Goal: Use online tool/utility: Use online tool/utility

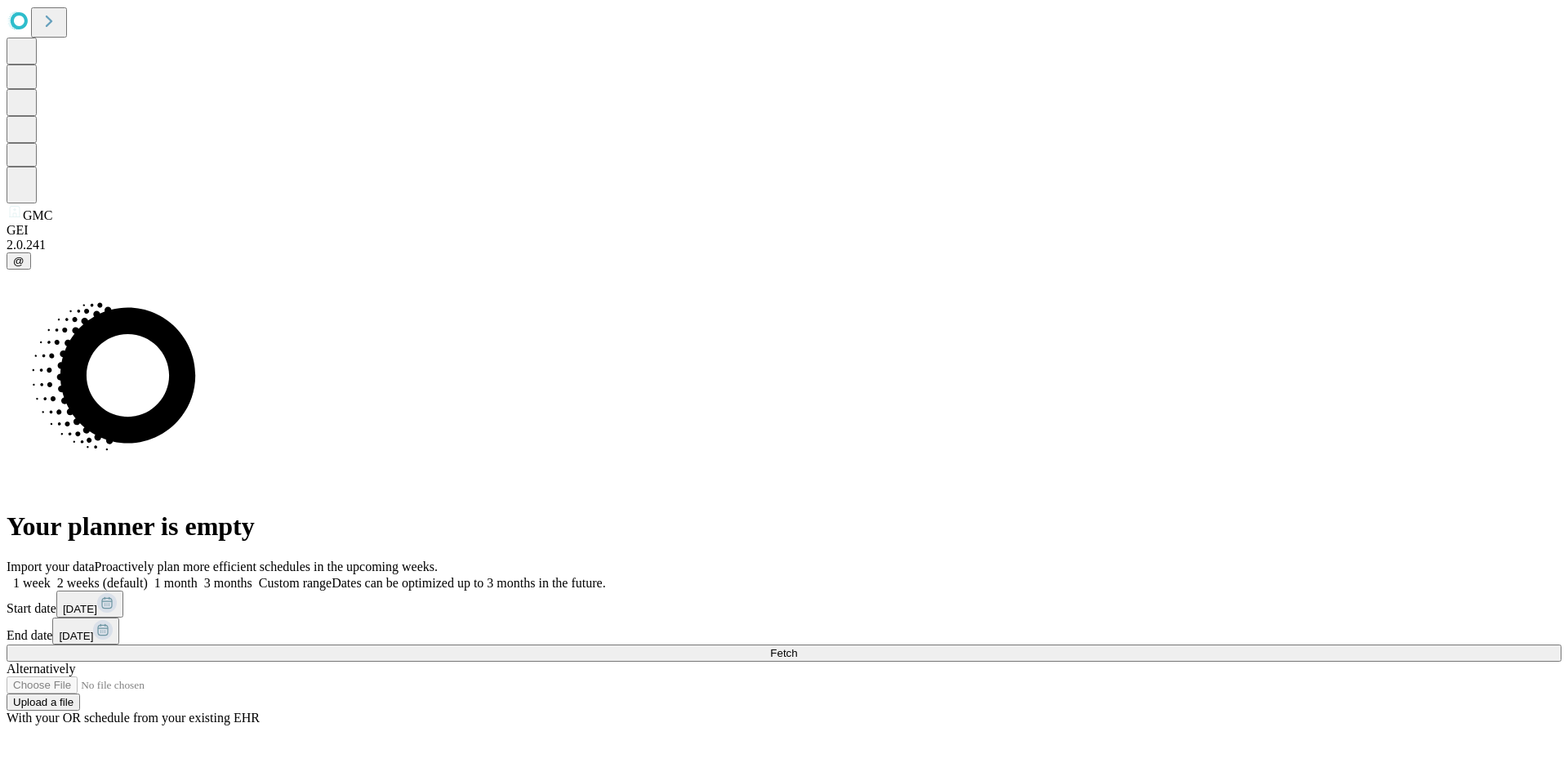
click at [1271, 644] on button "Fetch" at bounding box center [784, 652] width 1555 height 17
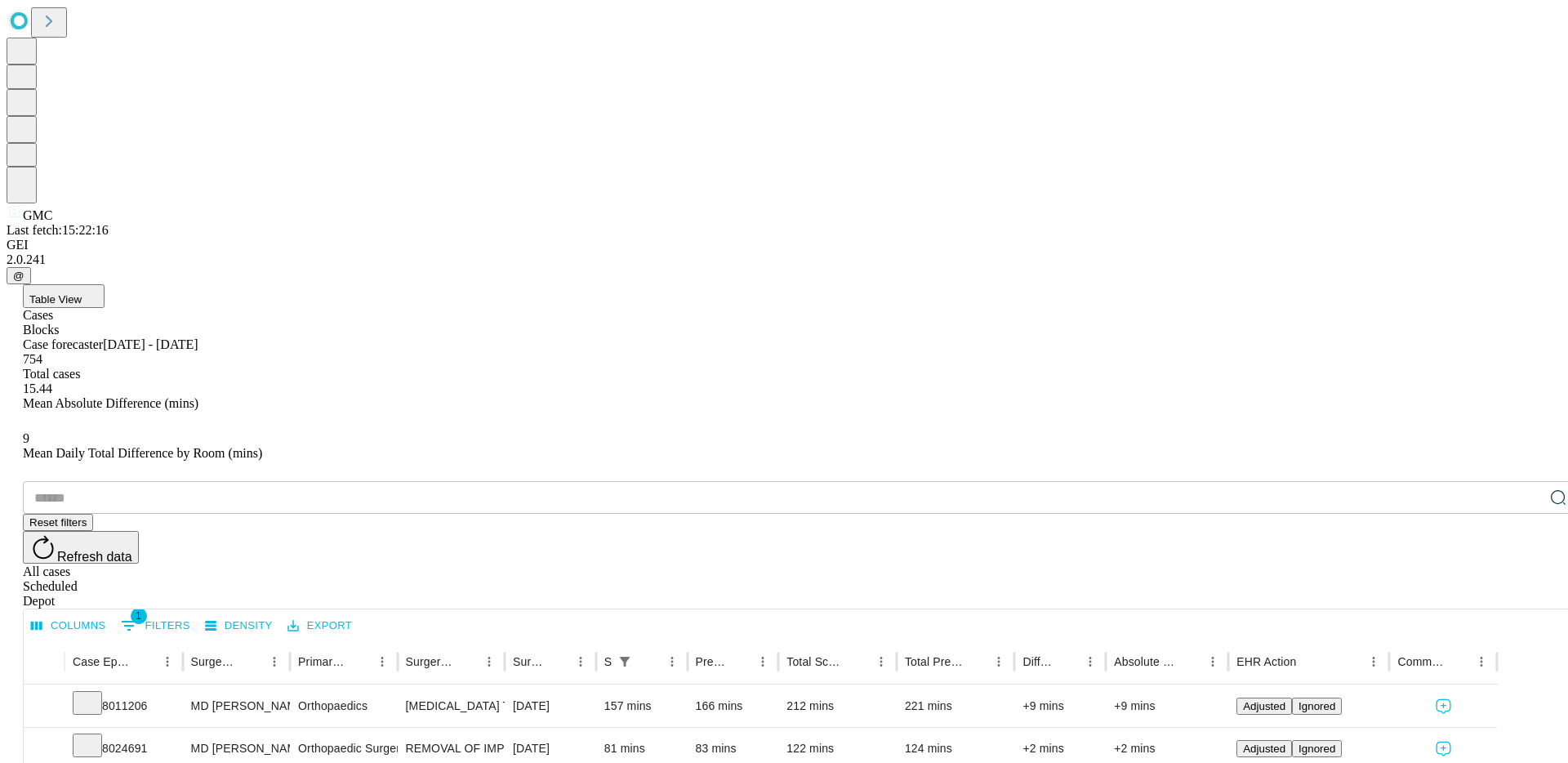
click at [60, 32] on icon at bounding box center [49, 21] width 23 height 23
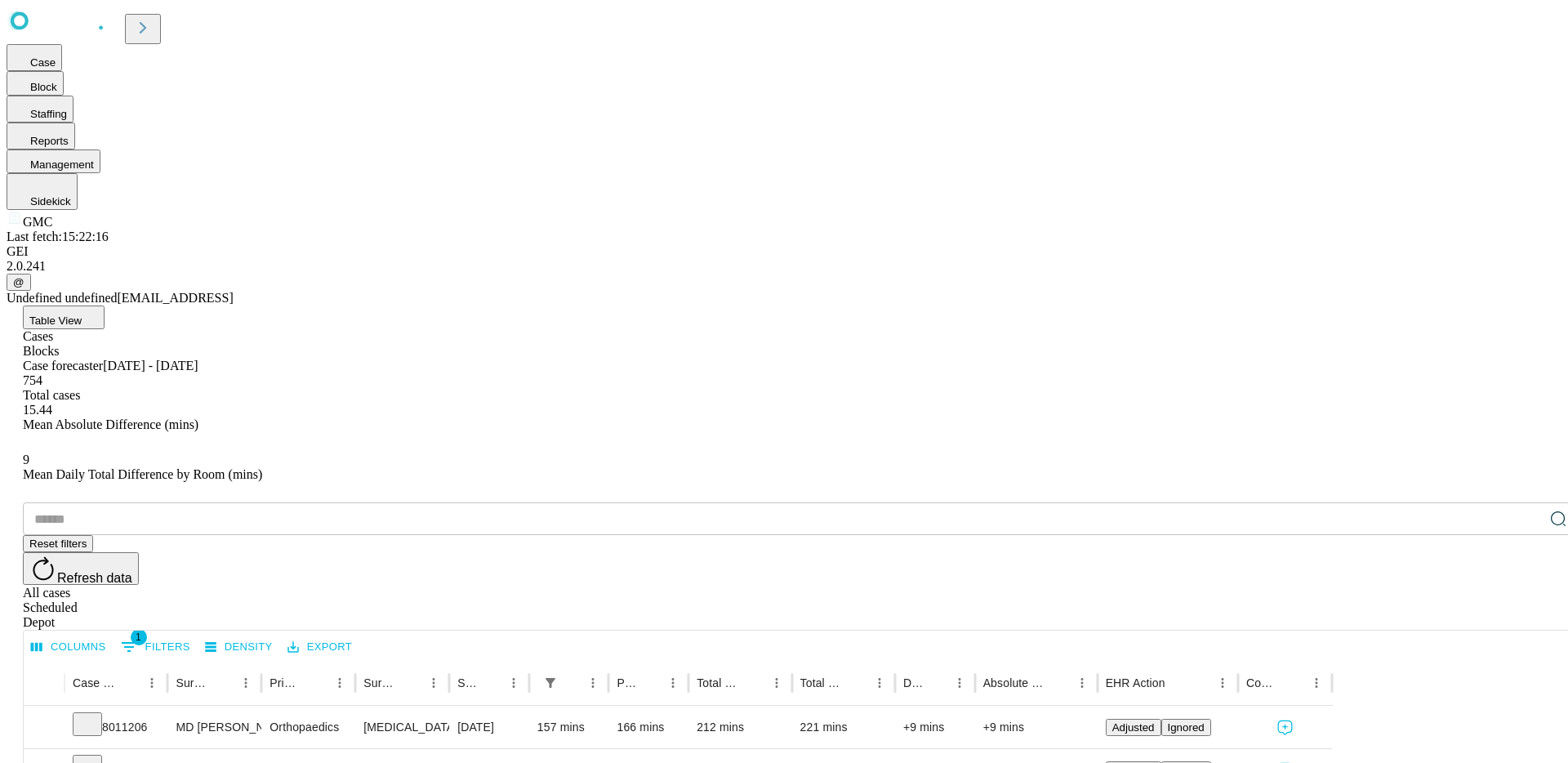
click at [105, 306] on button "Table View" at bounding box center [64, 318] width 82 height 24
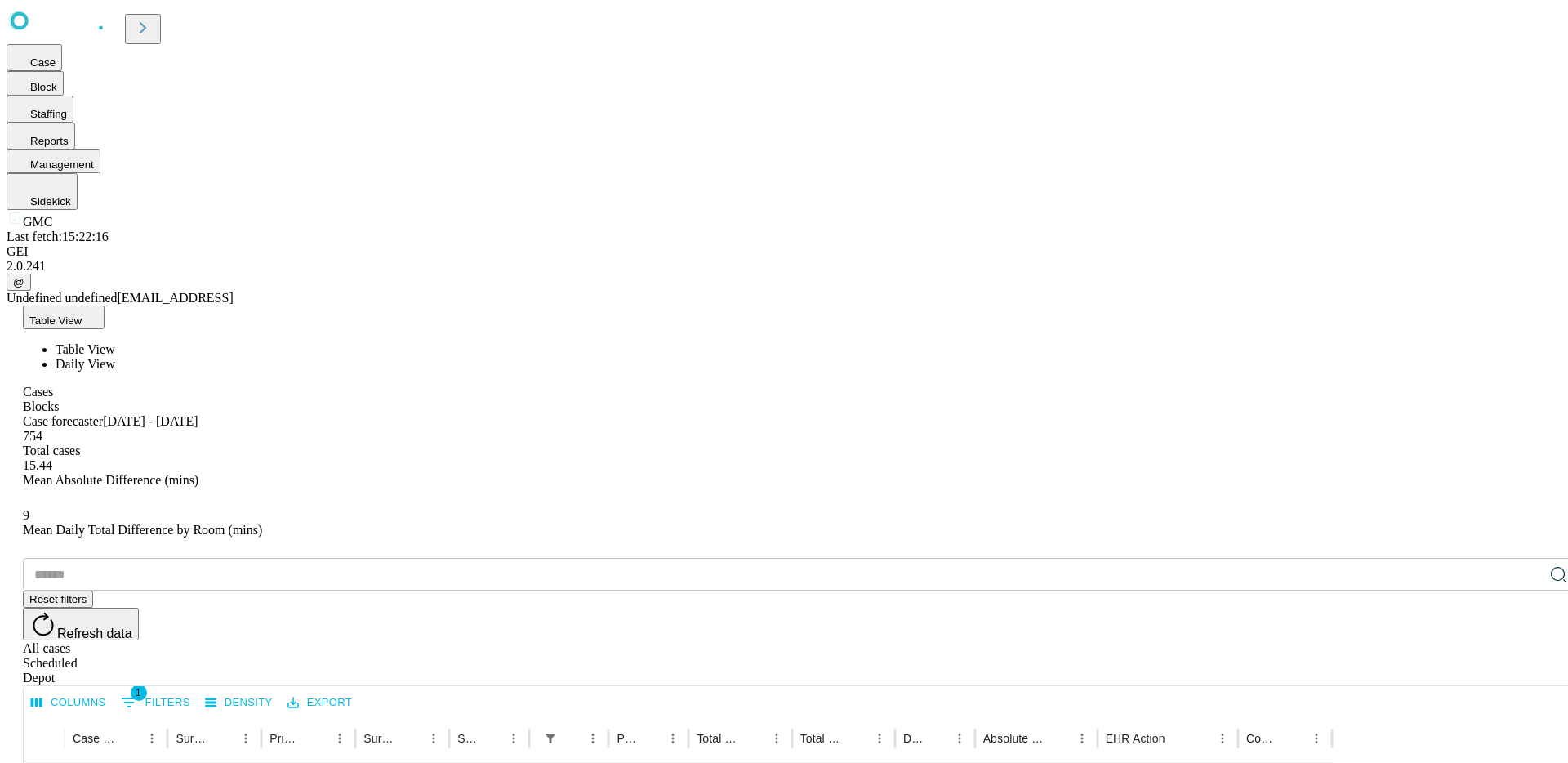
click at [115, 357] on span "Daily View" at bounding box center [85, 364] width 60 height 14
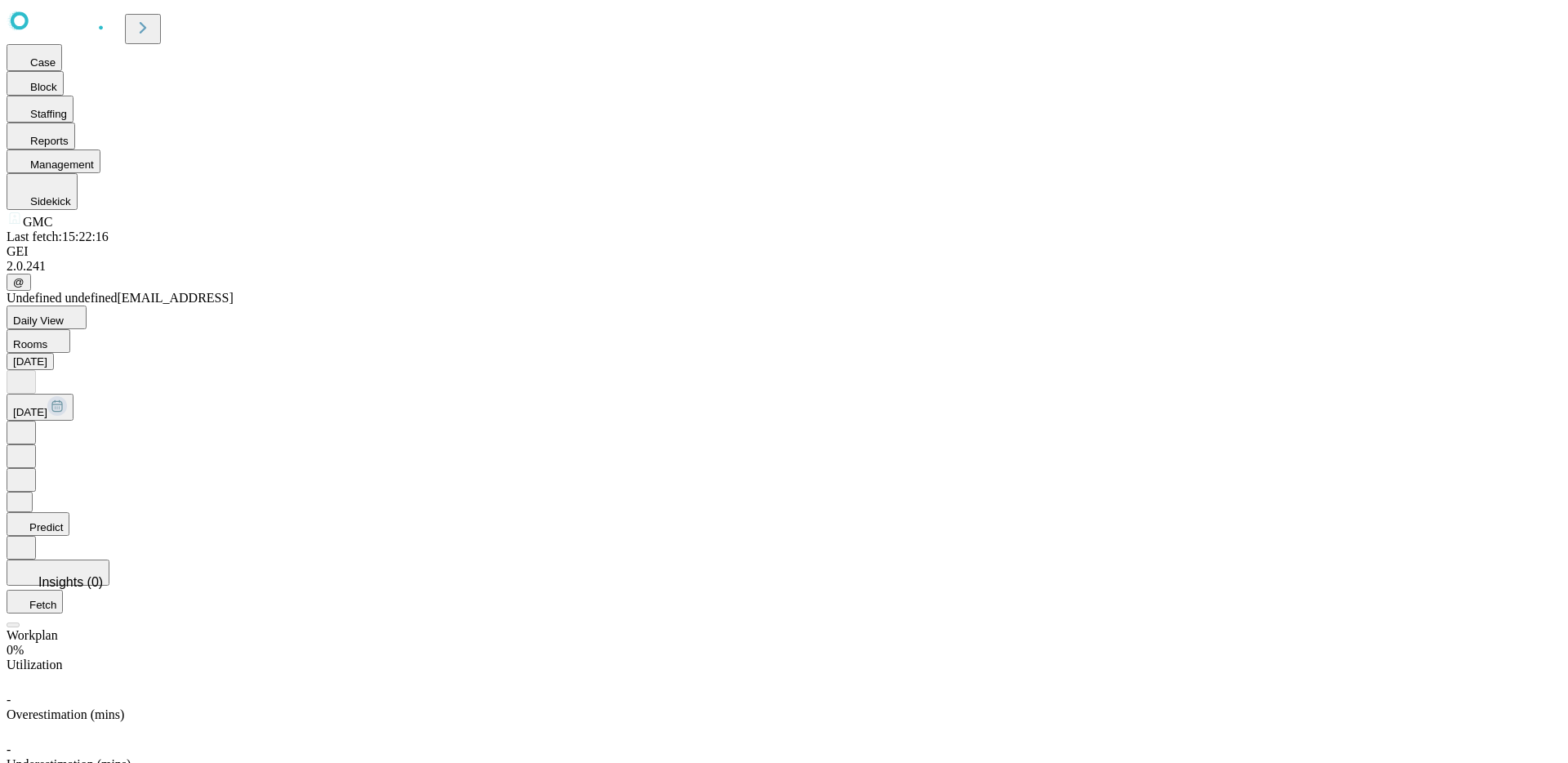
click at [154, 25] on icon at bounding box center [142, 27] width 23 height 23
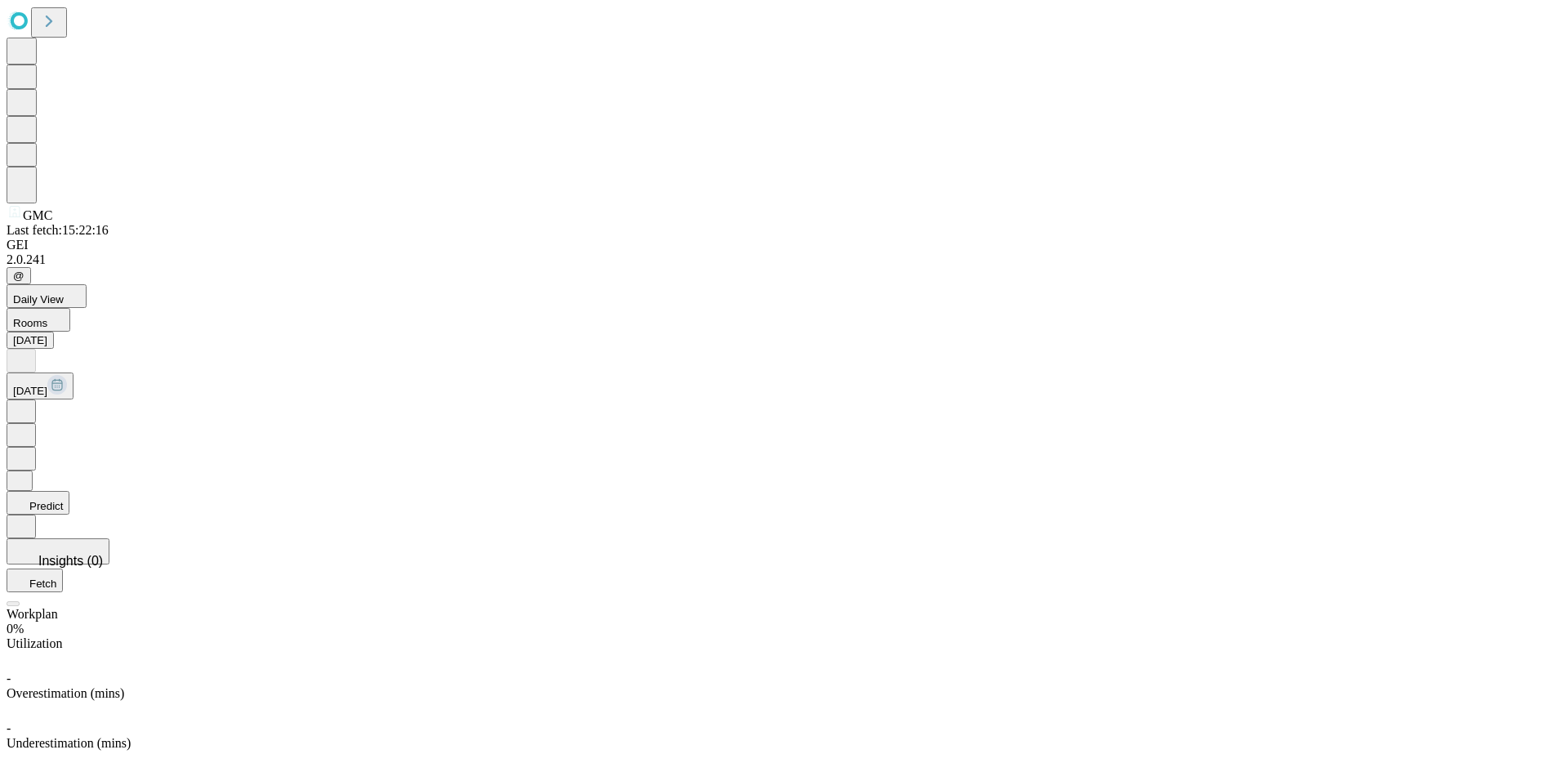
click at [57, 30] on icon at bounding box center [49, 21] width 23 height 23
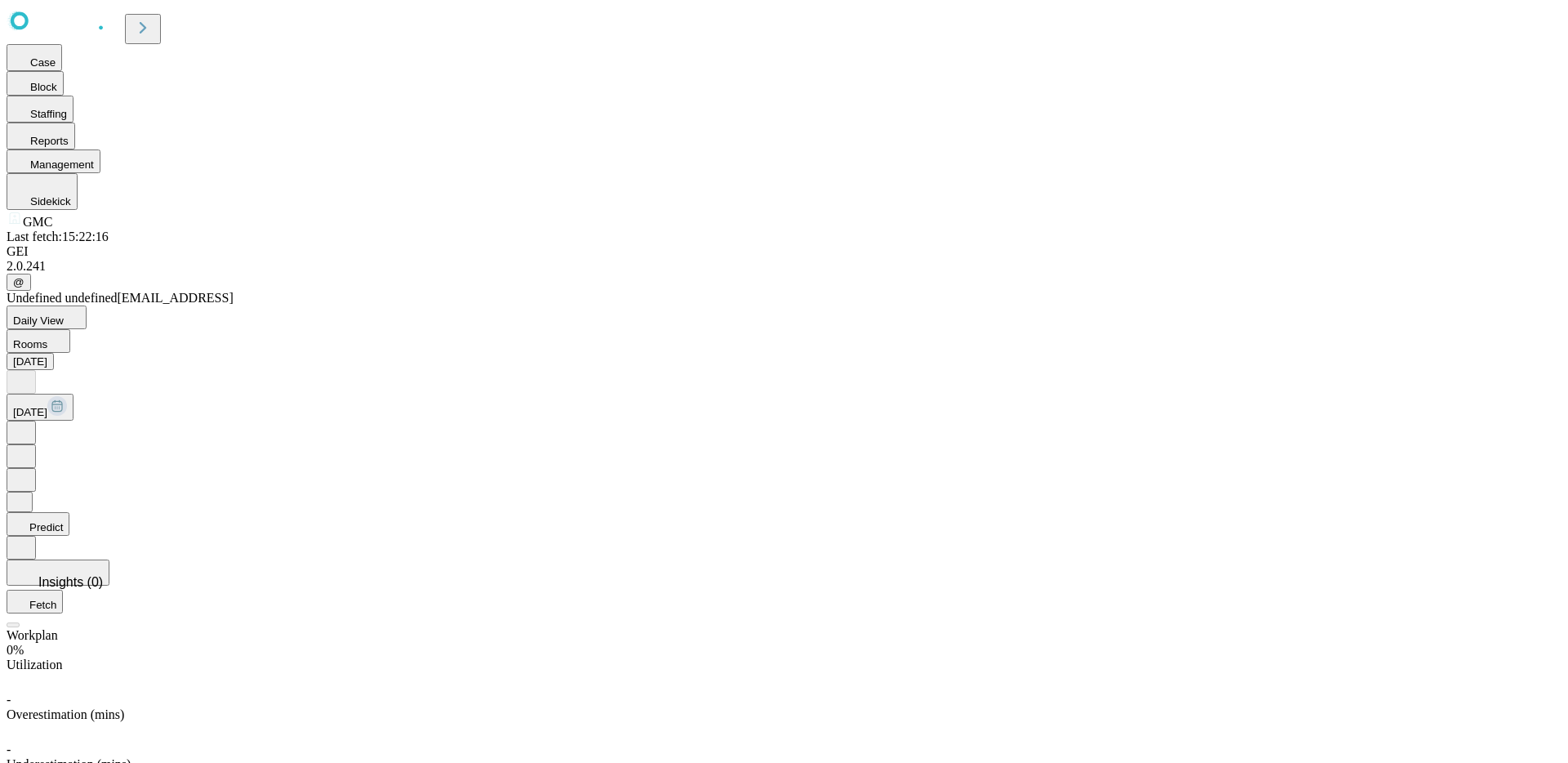
click at [71, 208] on span "Sidekick" at bounding box center [50, 201] width 41 height 12
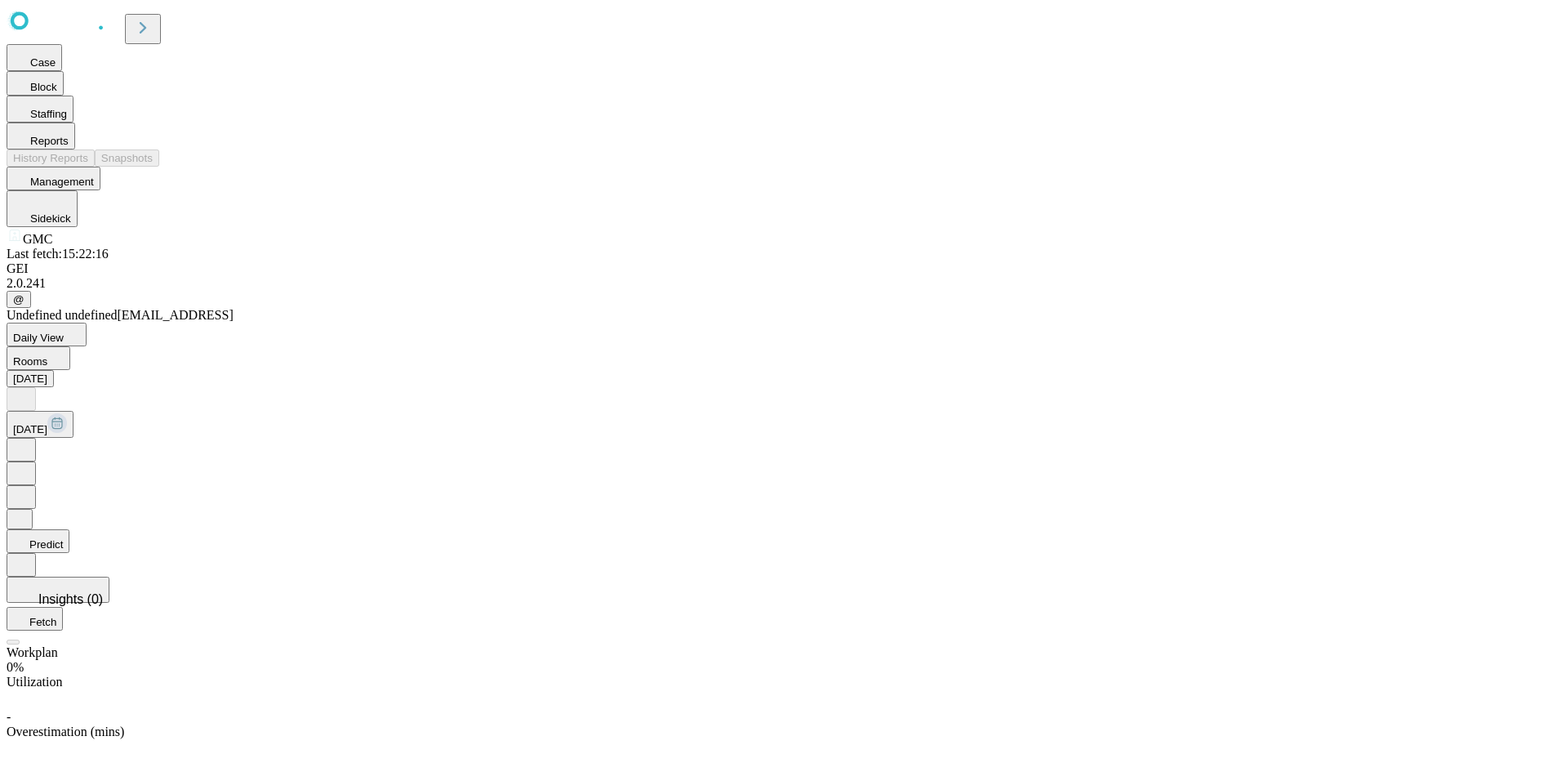
click at [69, 147] on span "Reports" at bounding box center [49, 141] width 38 height 12
click at [57, 93] on span "Block" at bounding box center [43, 87] width 27 height 12
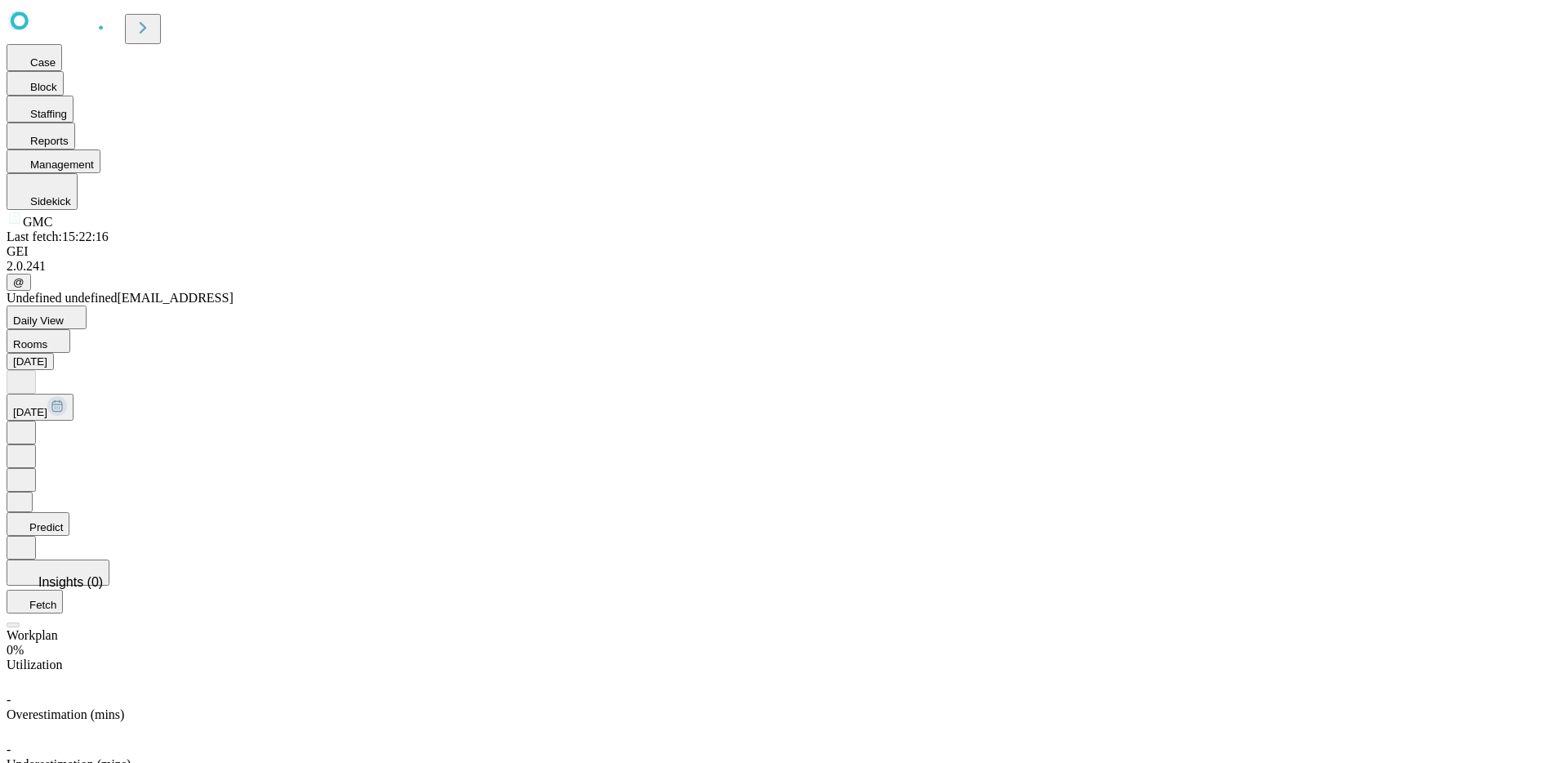
click at [154, 20] on icon at bounding box center [142, 27] width 23 height 23
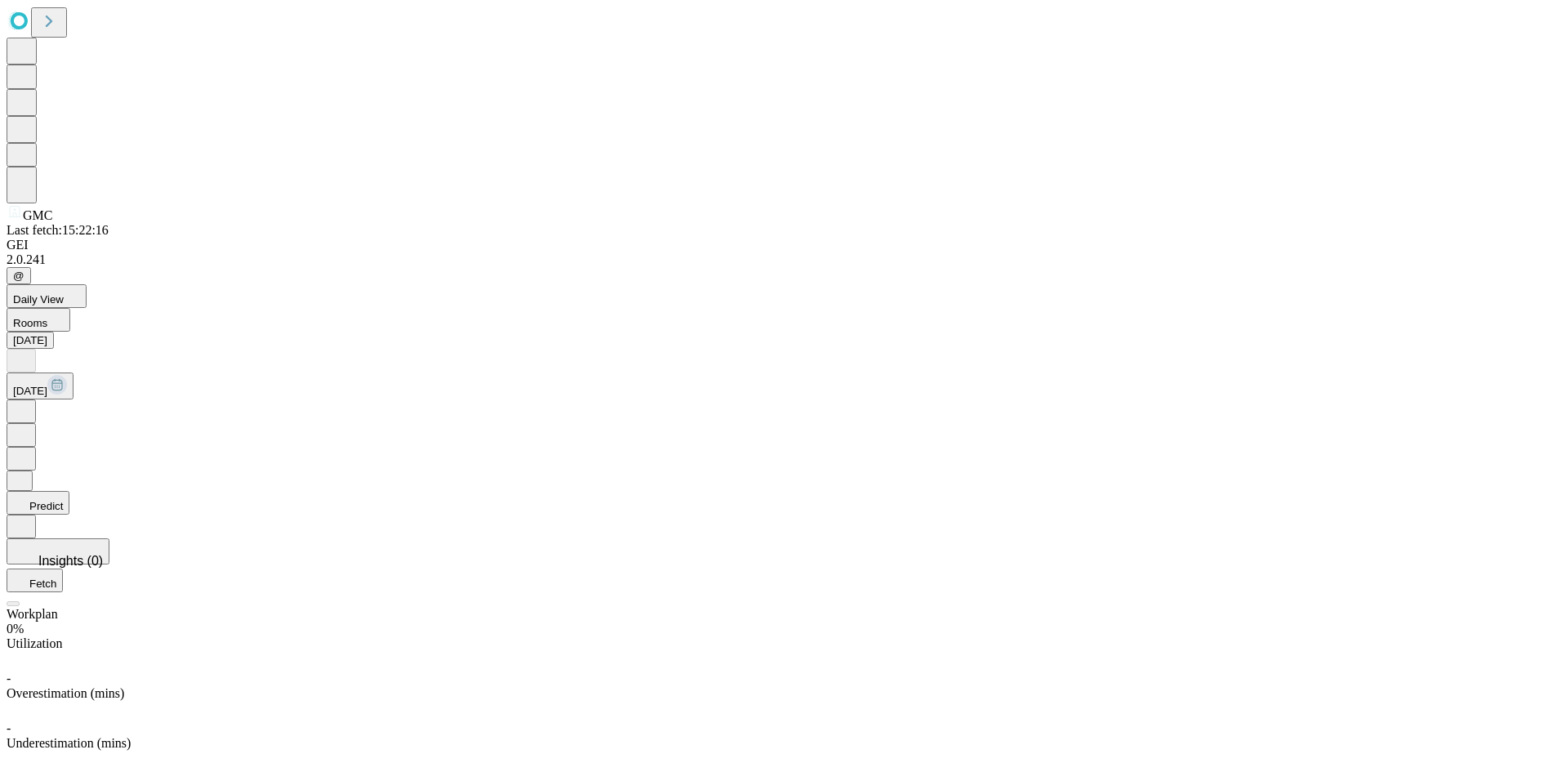
click at [60, 24] on icon at bounding box center [49, 21] width 23 height 23
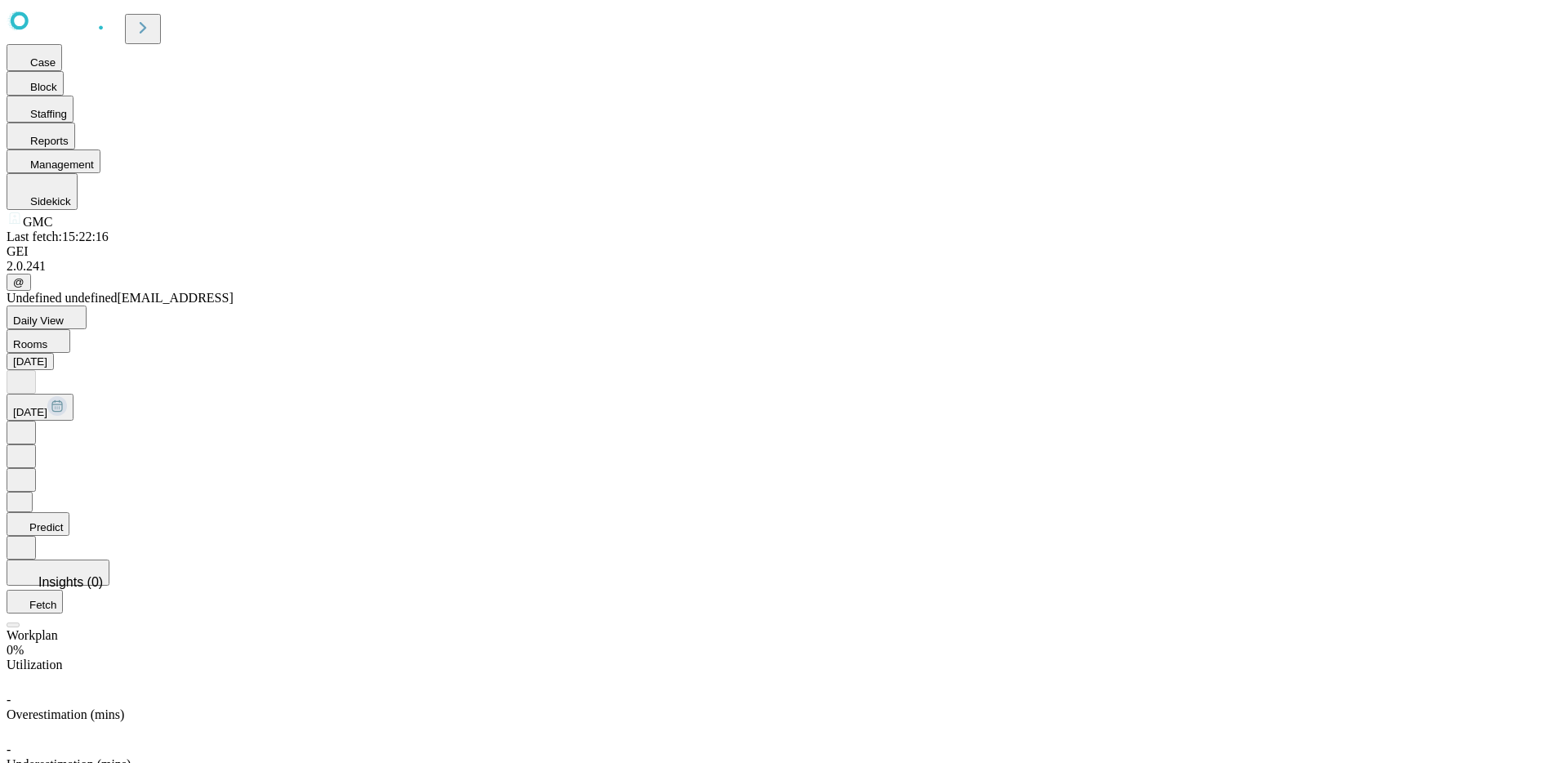
click at [87, 306] on button "Daily View" at bounding box center [47, 318] width 80 height 24
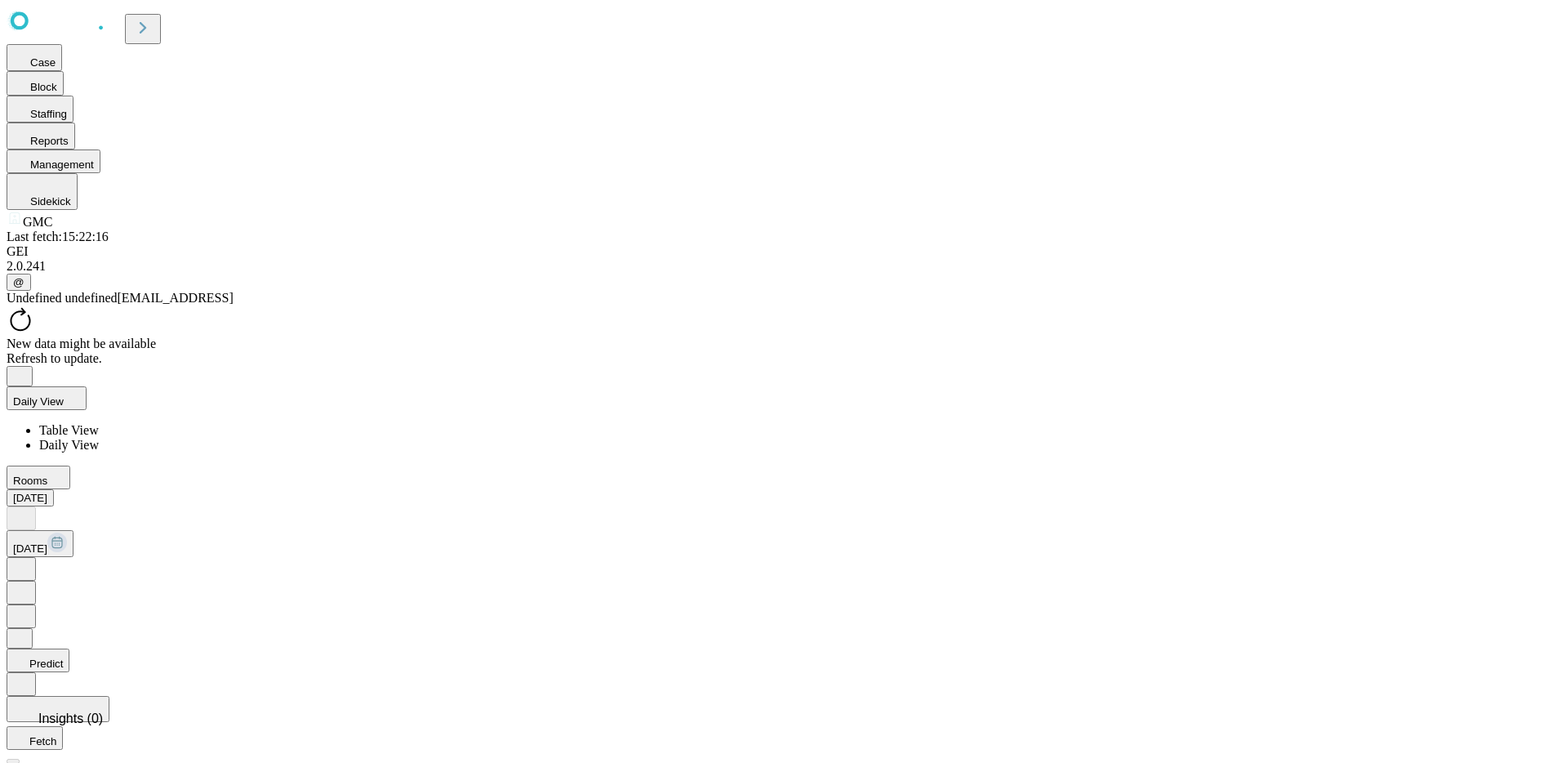
click at [87, 387] on button "Daily View" at bounding box center [47, 399] width 80 height 24
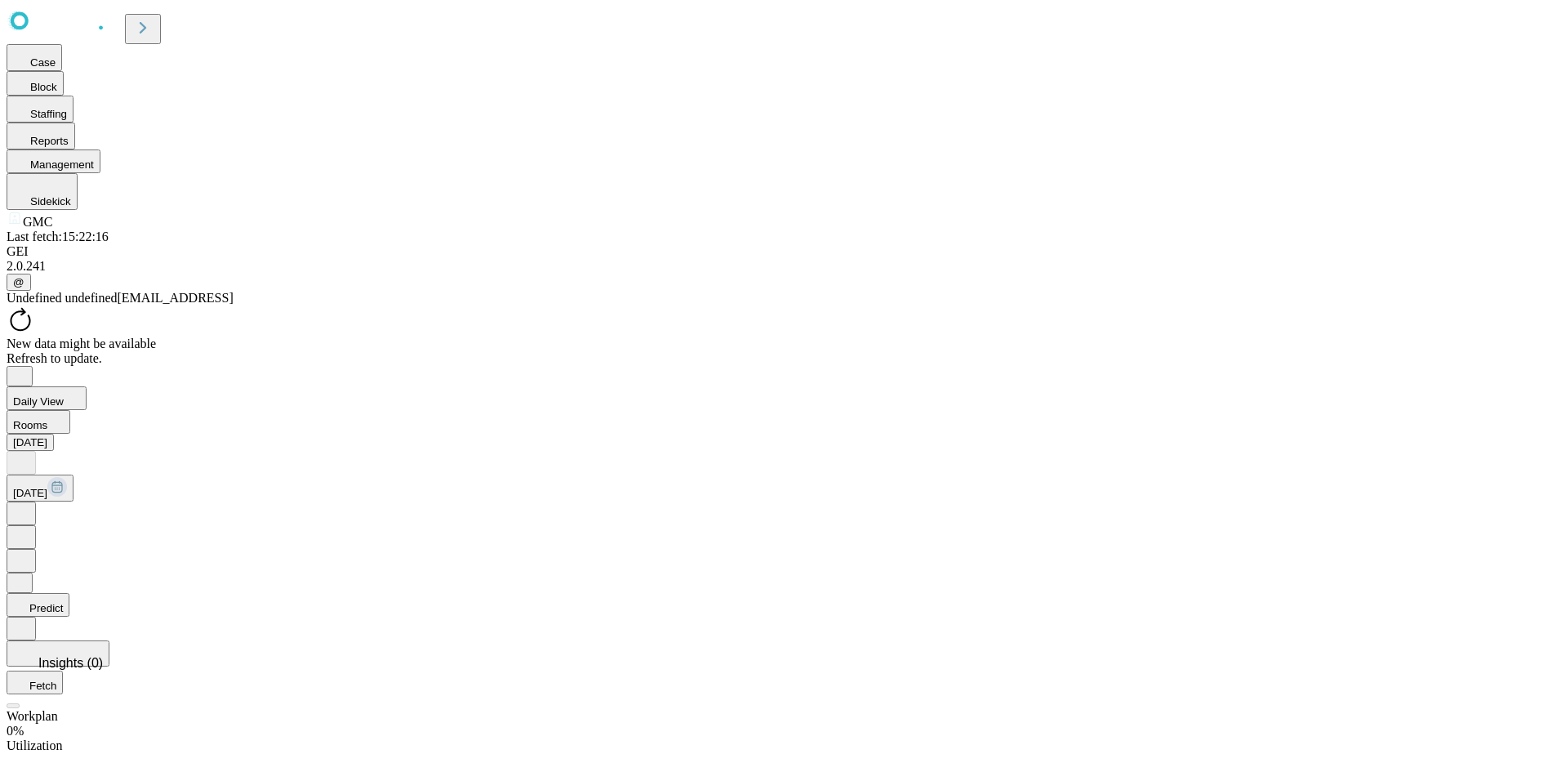
click at [69, 593] on button "Predict" at bounding box center [38, 605] width 63 height 24
click at [26, 368] on icon "Close" at bounding box center [19, 374] width 13 height 13
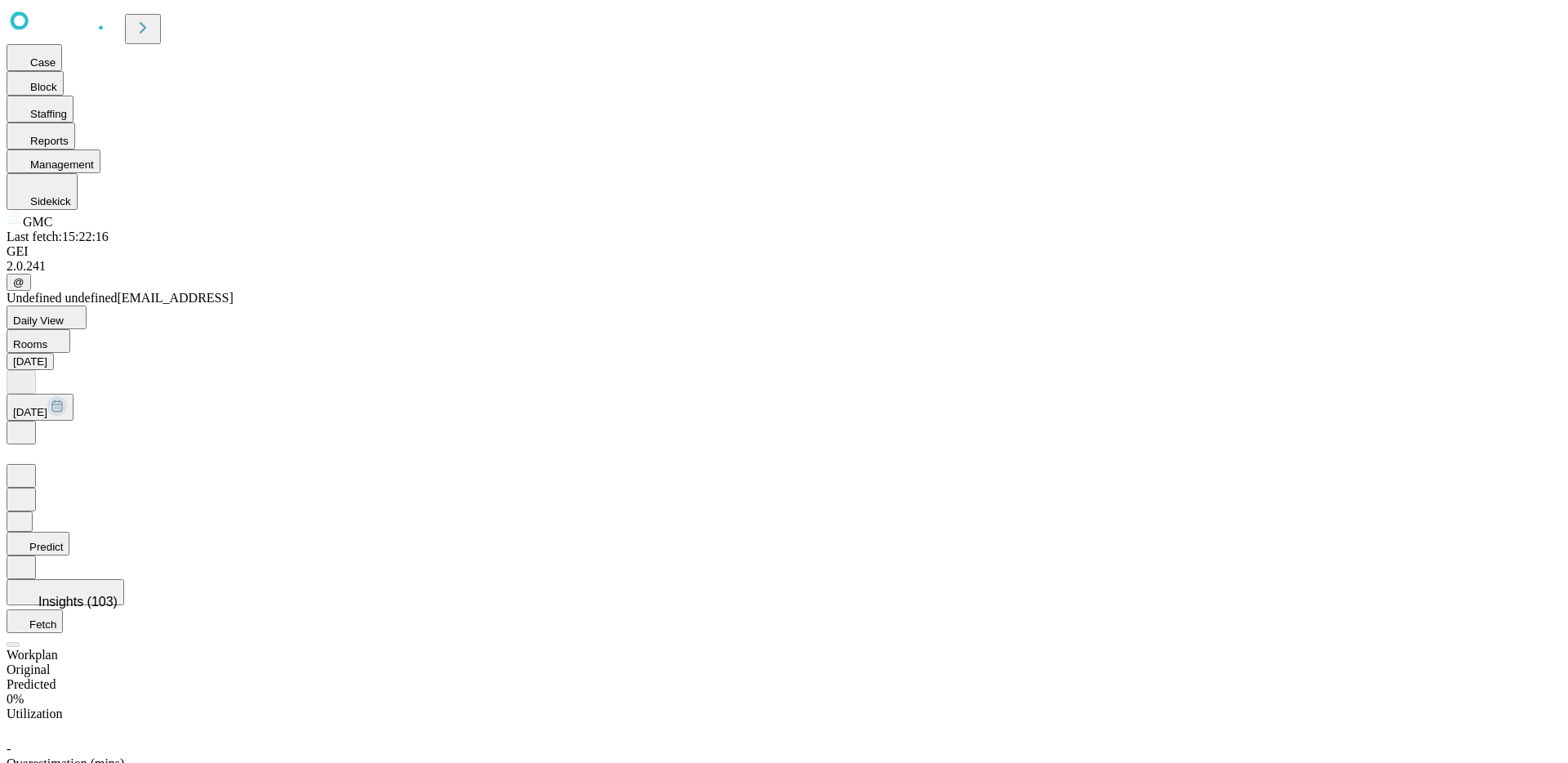
click at [69, 531] on button "Predict" at bounding box center [38, 543] width 63 height 24
click at [1424, 663] on div "Original" at bounding box center [784, 669] width 1555 height 14
click at [1501, 677] on div "Predicted" at bounding box center [784, 684] width 1555 height 14
click at [1453, 663] on div "Original" at bounding box center [784, 669] width 1555 height 14
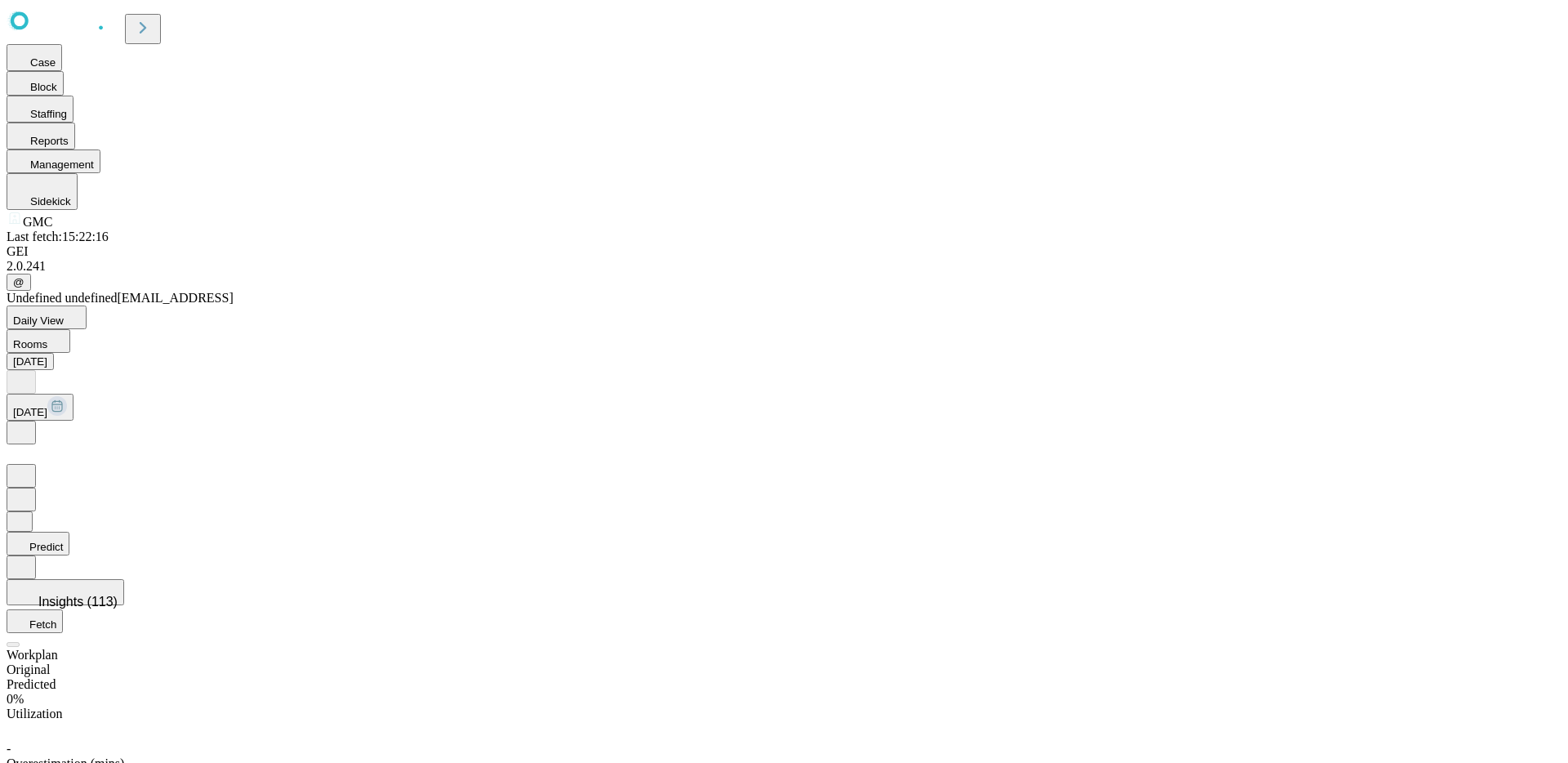
click at [1495, 663] on div "Original Predicted" at bounding box center [784, 677] width 1555 height 30
click at [1513, 677] on div "Predicted" at bounding box center [784, 684] width 1555 height 14
click at [1443, 663] on div "Original" at bounding box center [784, 669] width 1555 height 14
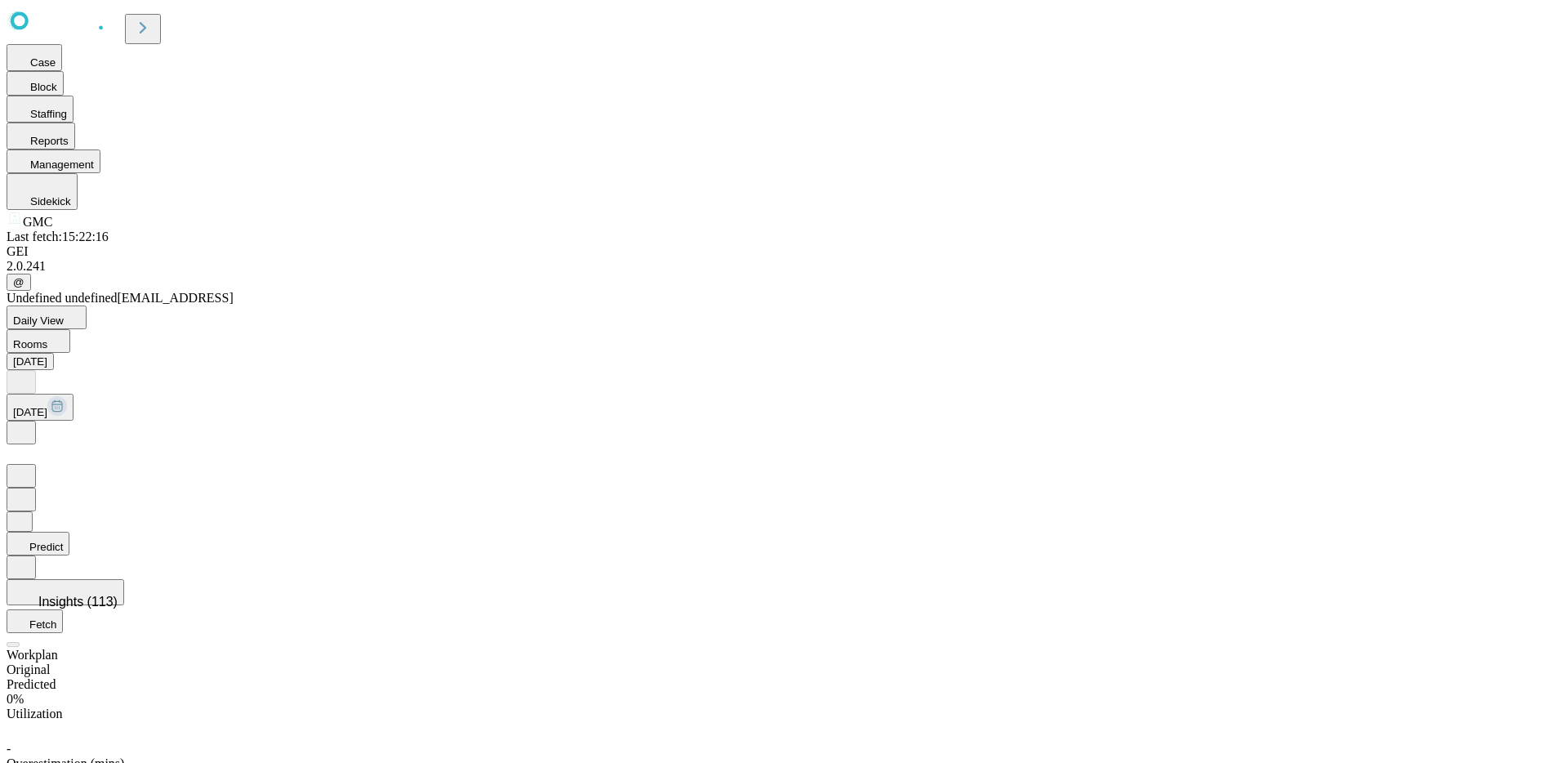
click at [87, 306] on button "Daily View" at bounding box center [47, 318] width 80 height 24
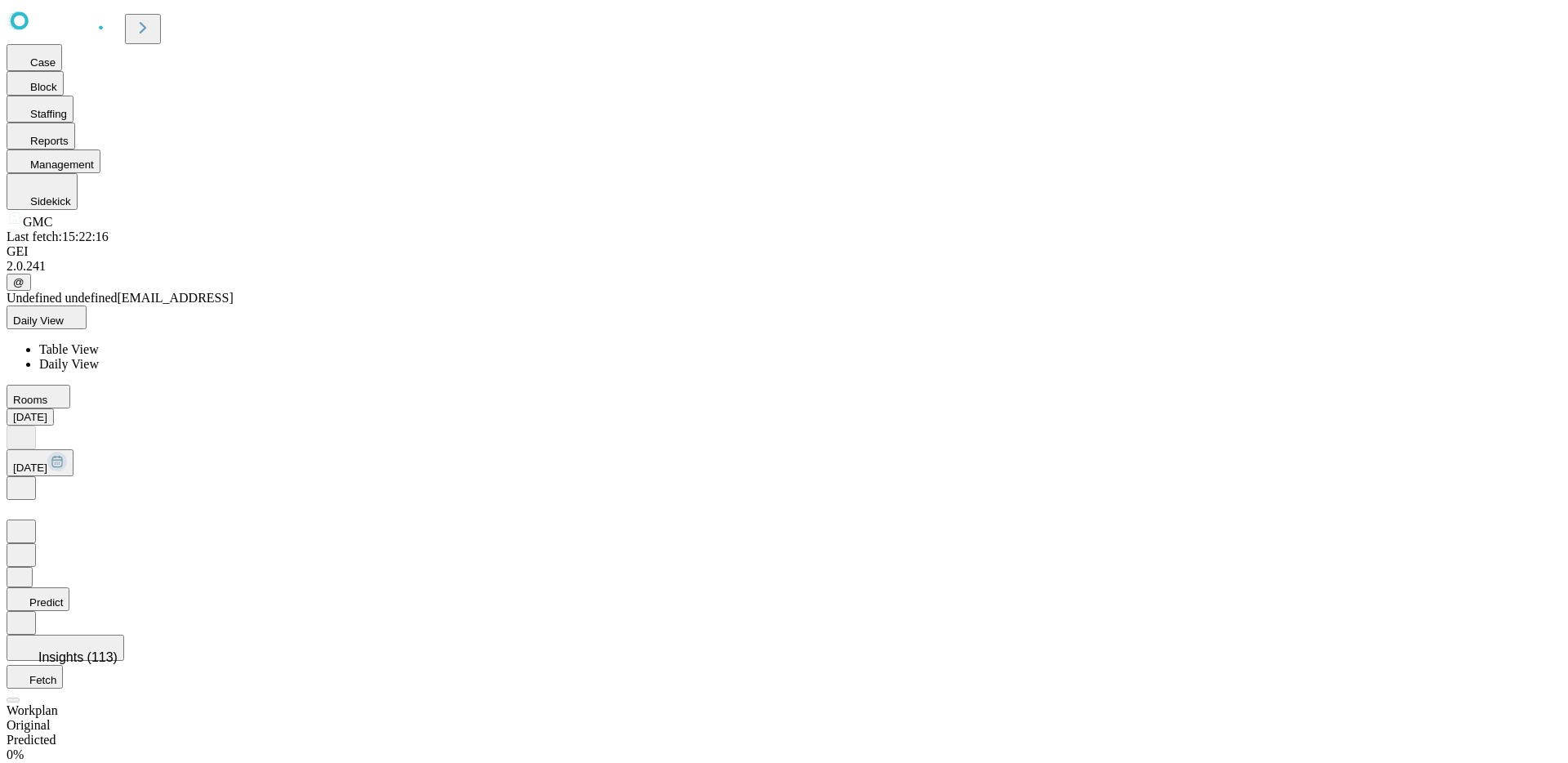
scroll to position [0, 0]
click at [99, 342] on span "Table View" at bounding box center [69, 349] width 60 height 14
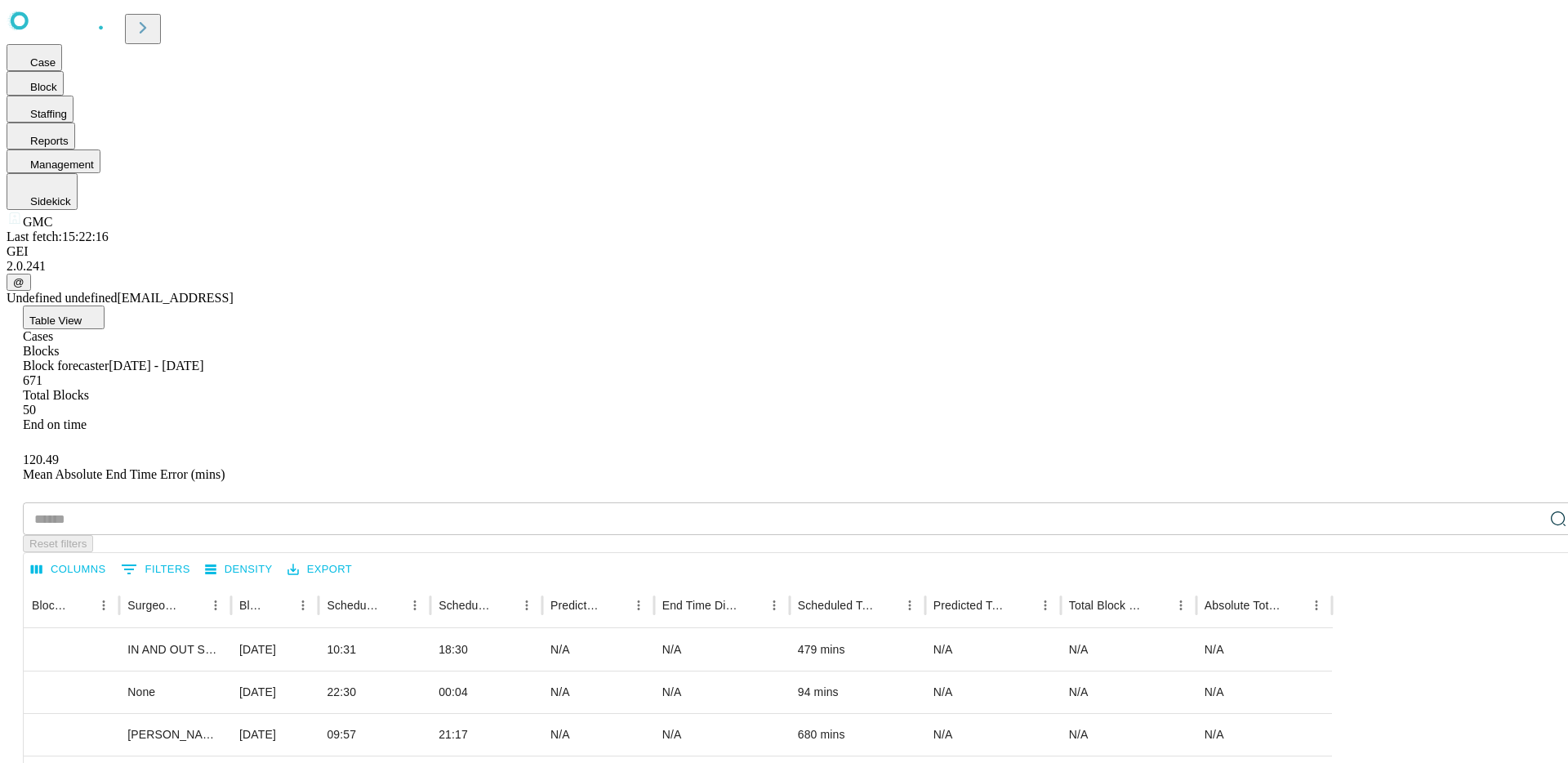
click at [322, 502] on input "text" at bounding box center [783, 519] width 1520 height 32
click at [289, 329] on div "Cases" at bounding box center [801, 336] width 1555 height 14
